Goal: Information Seeking & Learning: Learn about a topic

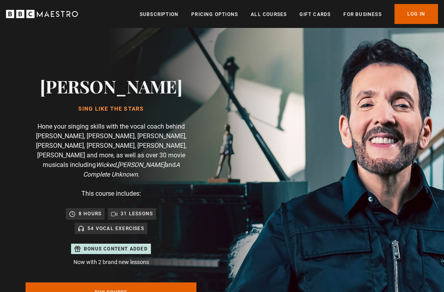
scroll to position [0, 122]
click at [424, 20] on link "Log In" at bounding box center [415, 14] width 43 height 20
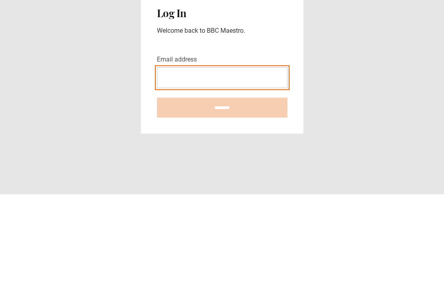
type input "**********"
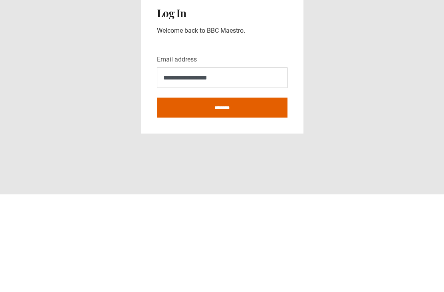
click at [222, 195] on input "********" at bounding box center [222, 205] width 130 height 20
type input "**********"
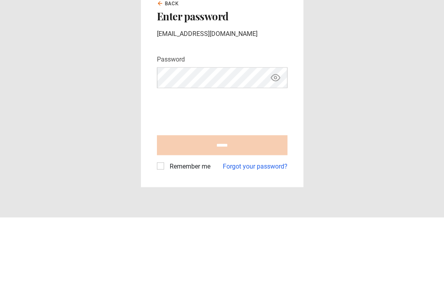
scroll to position [26, 0]
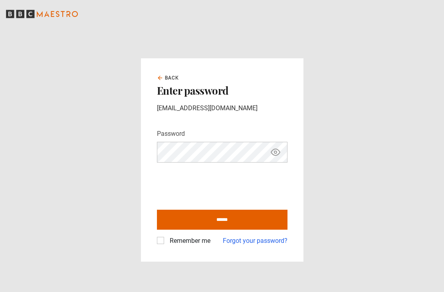
click at [233, 209] on input "******" at bounding box center [222, 219] width 130 height 20
type input "**********"
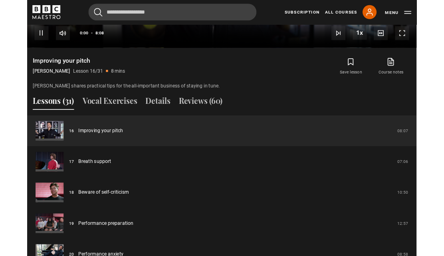
scroll to position [621, 0]
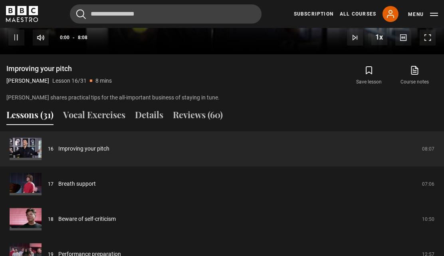
click at [92, 108] on button "Vocal Exercises" at bounding box center [94, 116] width 62 height 17
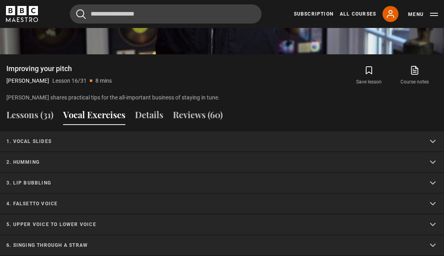
click at [25, 135] on summary "1. Vocal slides" at bounding box center [222, 141] width 444 height 21
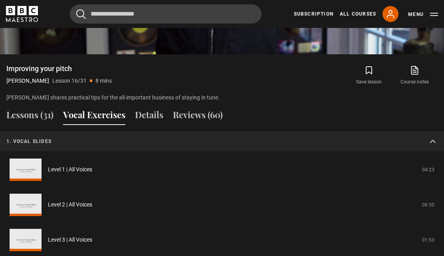
click at [56, 165] on link "Level 1 | All Voices" at bounding box center [70, 169] width 44 height 8
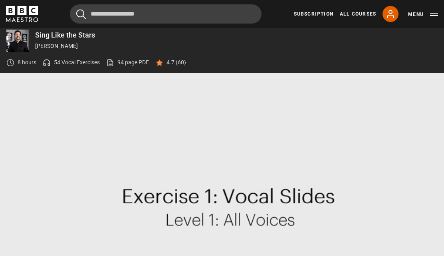
scroll to position [370, 0]
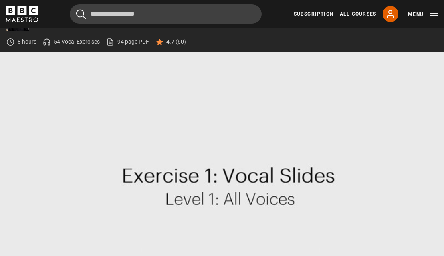
click at [262, 183] on video-js "Video Player is loading. Play Video 10s Skip Back 10 seconds Pause 10s Skip For…" at bounding box center [222, 177] width 444 height 250
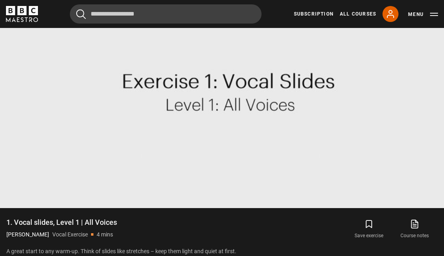
scroll to position [463, 0]
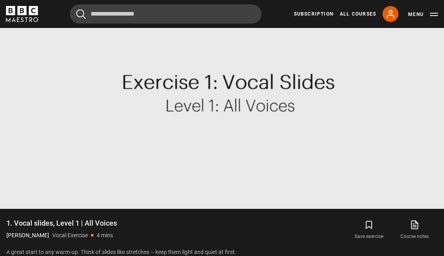
click at [227, 153] on video-js "Video Player is loading. Play Video 10s Skip Back 10 seconds Pause 10s Skip For…" at bounding box center [222, 84] width 444 height 250
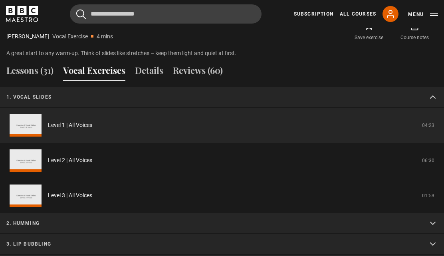
scroll to position [660, 0]
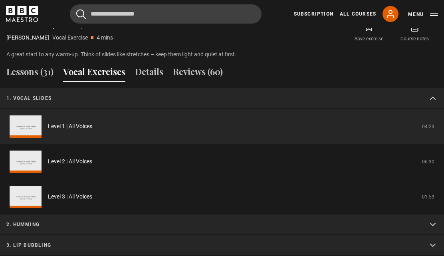
click at [64, 158] on link "Level 2 | All Voices" at bounding box center [70, 162] width 44 height 8
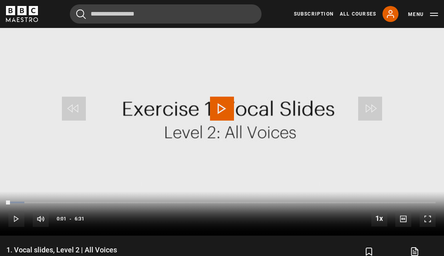
scroll to position [412, 0]
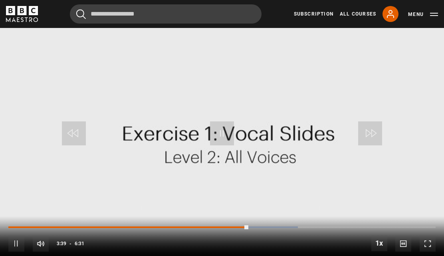
click at [206, 216] on div "10s Skip Back 10 seconds Pause 10s Skip Forward 10 seconds Loaded : 67.76% Paus…" at bounding box center [222, 238] width 444 height 44
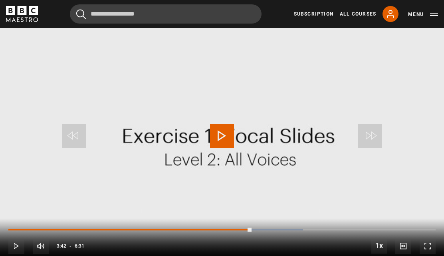
scroll to position [407, 0]
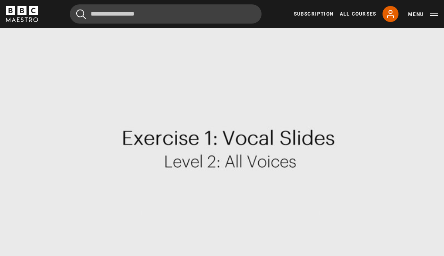
click at [288, 220] on video-js "Video Player is loading. Play Video 10s Skip Back 10 seconds Pause 10s Skip For…" at bounding box center [222, 140] width 444 height 250
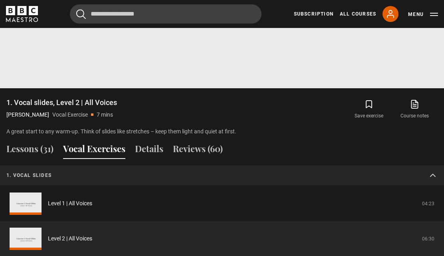
scroll to position [615, 0]
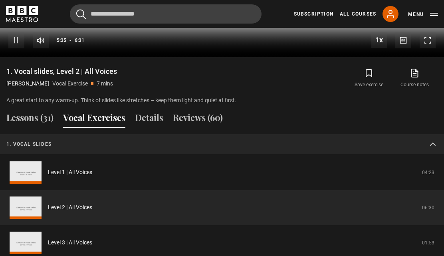
click at [66, 238] on link "Level 3 | All Voices" at bounding box center [70, 242] width 44 height 8
click at [71, 238] on link "Level 3 | All Voices" at bounding box center [70, 242] width 44 height 8
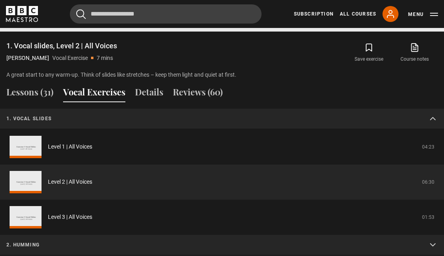
click at [79, 213] on link "Level 3 | All Voices" at bounding box center [70, 217] width 44 height 8
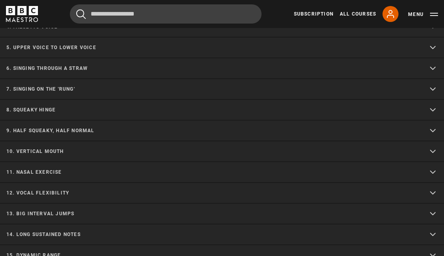
scroll to position [899, 0]
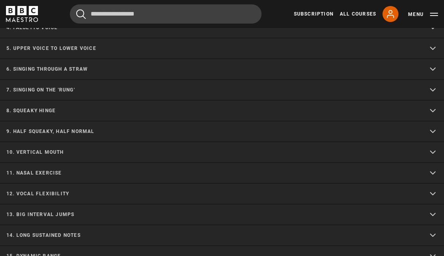
click at [66, 85] on summary "7. Singing on the 'rung'" at bounding box center [222, 90] width 444 height 21
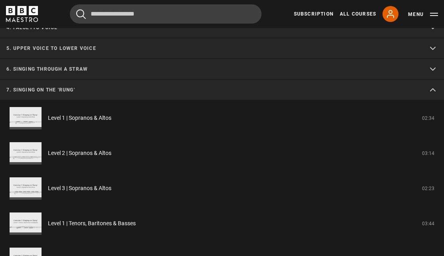
click at [91, 114] on link "Level 1 | Sopranos & Altos" at bounding box center [79, 118] width 63 height 8
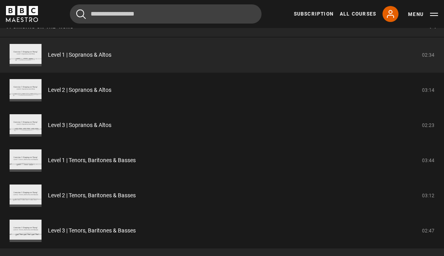
scroll to position [856, 0]
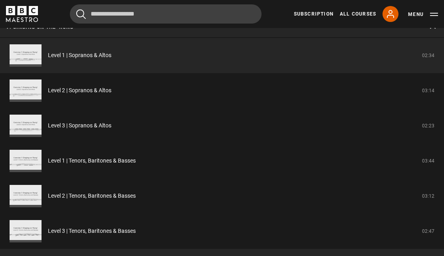
click at [90, 121] on link "Level 3 | Sopranos & Altos" at bounding box center [79, 125] width 63 height 8
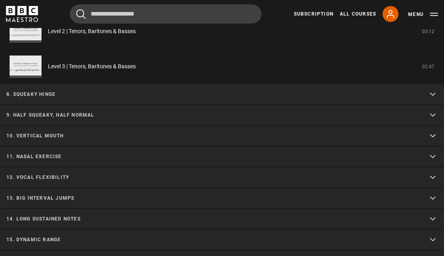
scroll to position [1019, 0]
click at [41, 89] on summary "8. Squeaky hinge" at bounding box center [222, 95] width 444 height 21
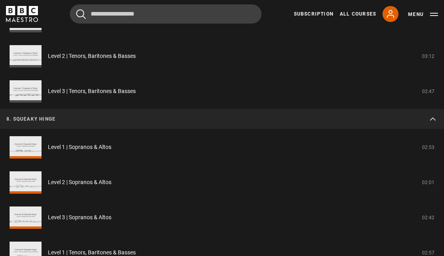
scroll to position [996, 0]
click at [98, 178] on link "Level 2 | Sopranos & Altos" at bounding box center [79, 182] width 63 height 8
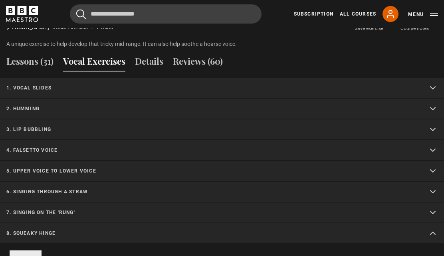
scroll to position [669, 0]
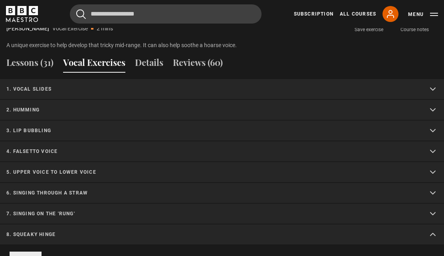
click at [24, 106] on p "2. Humming" at bounding box center [212, 109] width 412 height 7
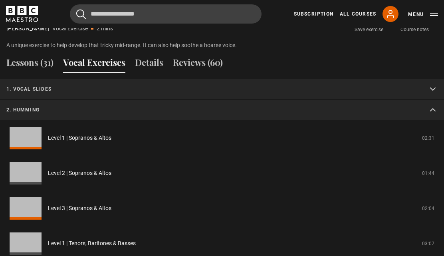
scroll to position [670, 0]
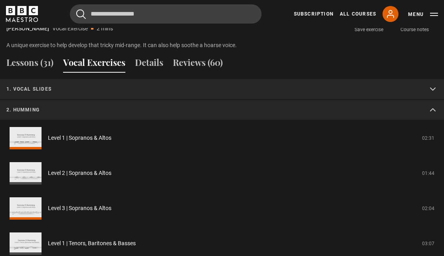
click at [83, 134] on link "Level 1 | Sopranos & Altos" at bounding box center [79, 138] width 63 height 8
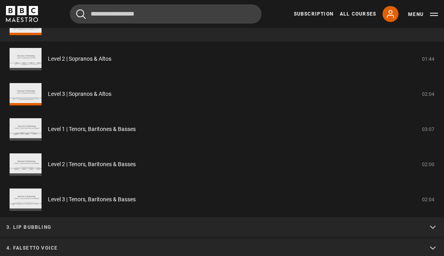
scroll to position [853, 0]
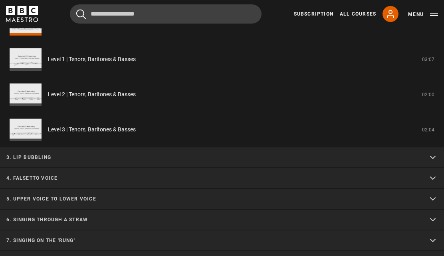
click at [94, 126] on link "Level 3 | Tenors, Baritones & Basses" at bounding box center [92, 130] width 88 height 8
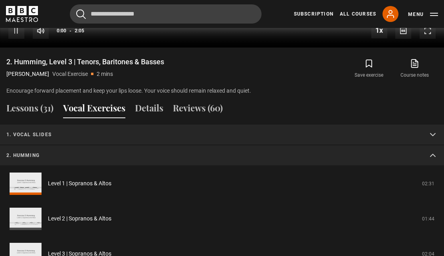
scroll to position [623, 0]
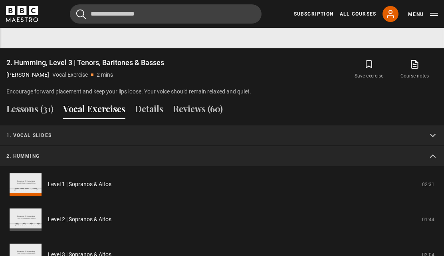
click at [89, 252] on link "Level 3 | Sopranos & Altos" at bounding box center [79, 254] width 63 height 8
click at [92, 250] on link "Level 3 | Sopranos & Altos" at bounding box center [79, 254] width 63 height 8
click at [96, 250] on link "Level 3 | Sopranos & Altos" at bounding box center [79, 254] width 63 height 8
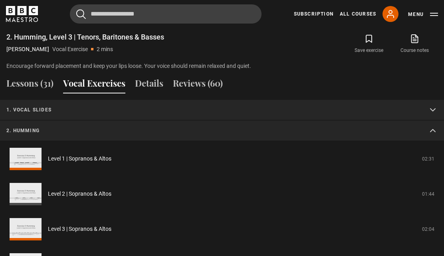
click at [69, 225] on link "Level 3 | Sopranos & Altos" at bounding box center [79, 229] width 63 height 8
click at [51, 225] on link "Level 3 | Sopranos & Altos" at bounding box center [79, 229] width 63 height 8
click at [78, 225] on link "Level 3 | Sopranos & Altos" at bounding box center [79, 229] width 63 height 8
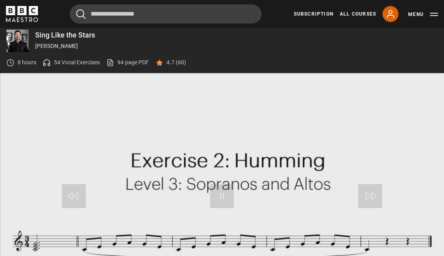
scroll to position [370, 0]
